Goal: Task Accomplishment & Management: Manage account settings

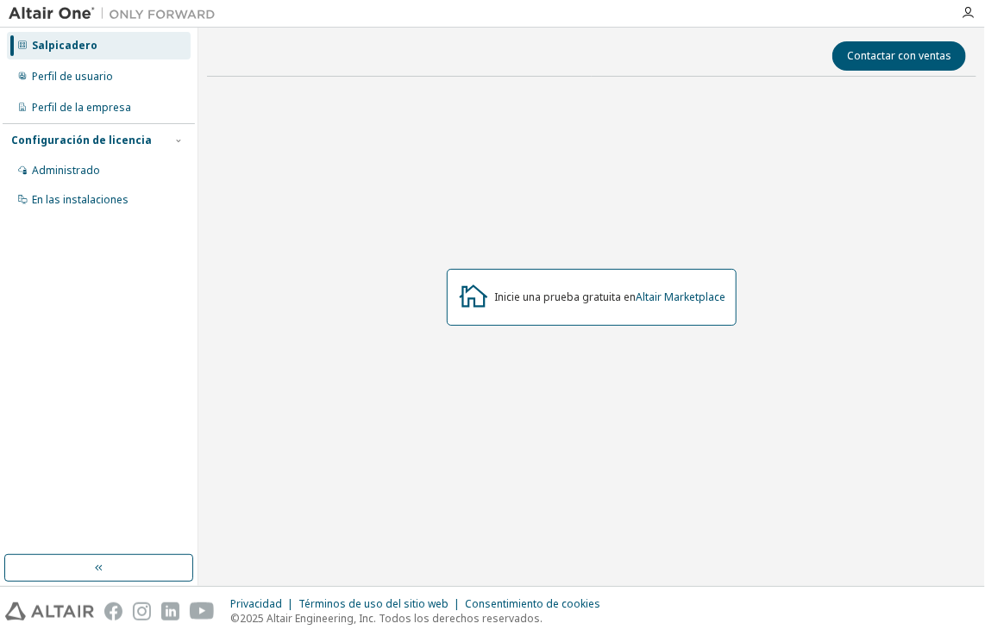
click at [64, 47] on div "Salpicadero" at bounding box center [65, 46] width 66 height 14
click at [97, 74] on div "Perfil de usuario" at bounding box center [72, 77] width 81 height 14
